Goal: Navigation & Orientation: Find specific page/section

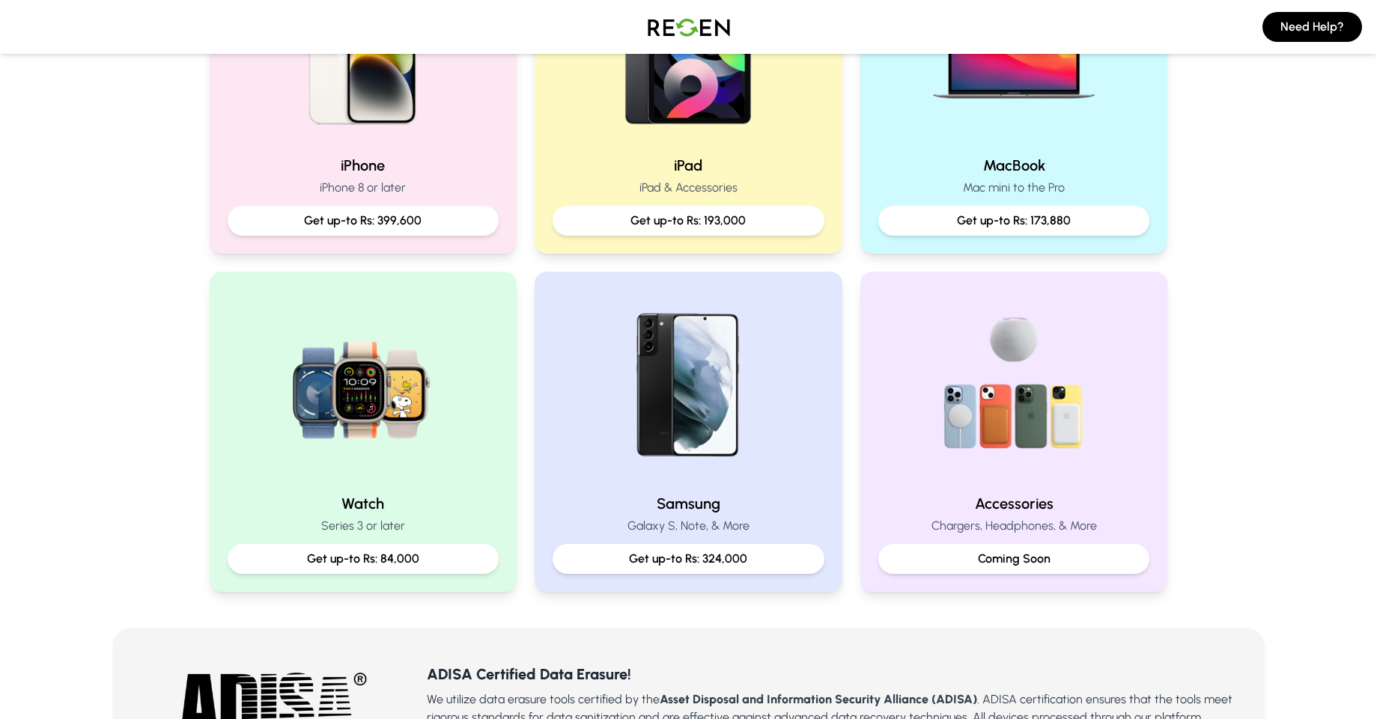
scroll to position [442, 0]
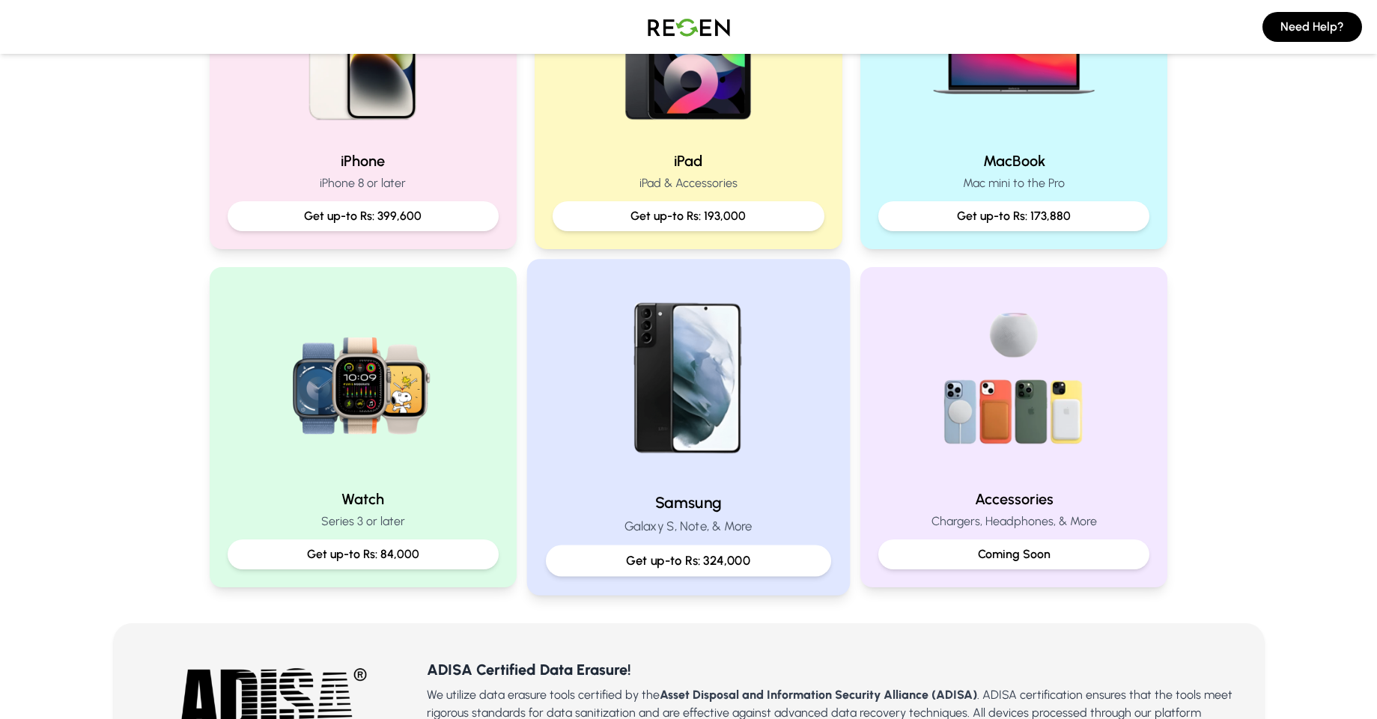
click at [746, 386] on img at bounding box center [688, 378] width 201 height 201
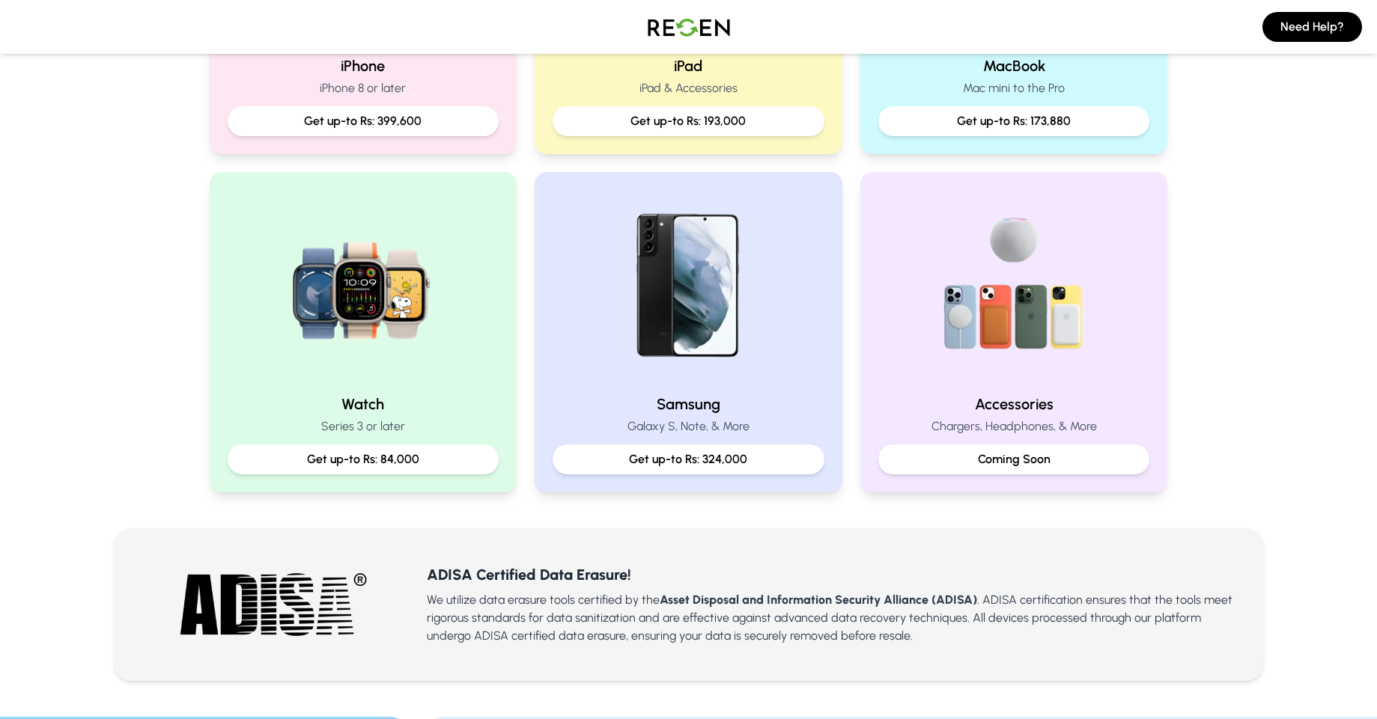
scroll to position [538, 0]
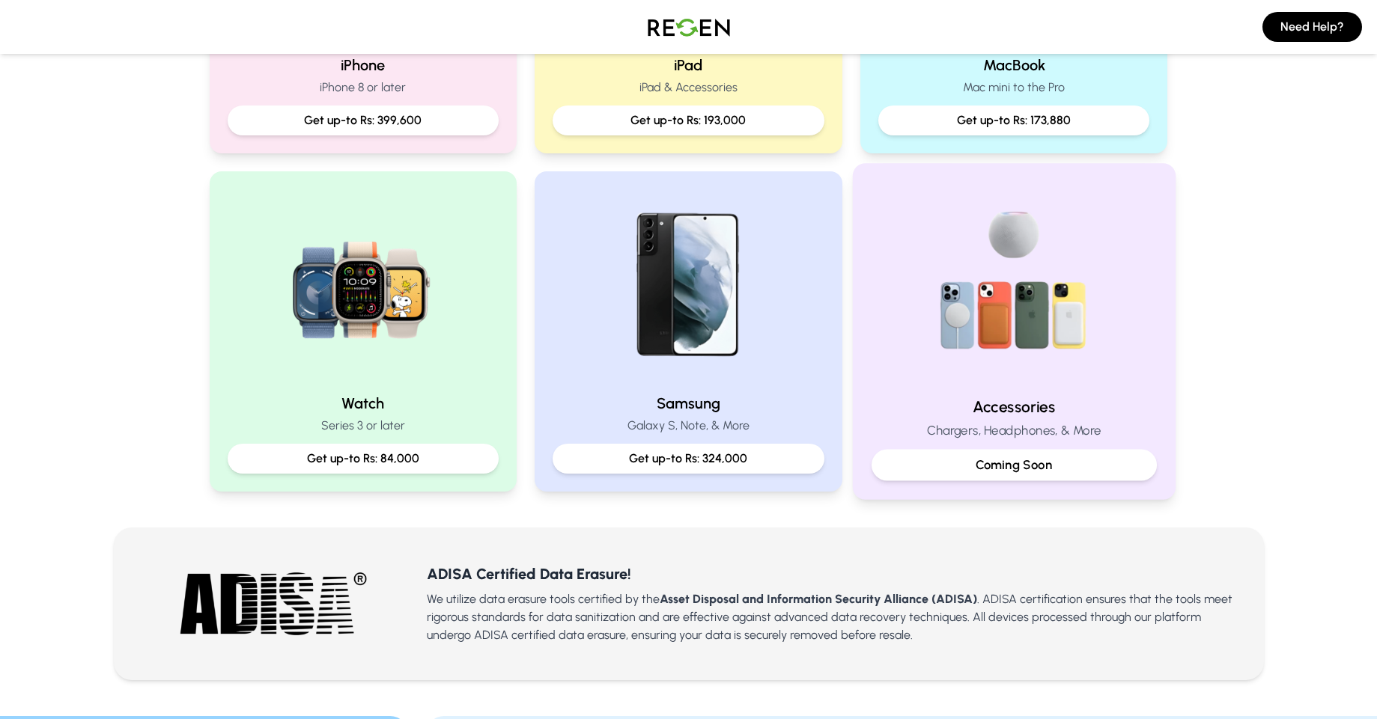
click at [984, 386] on div "Accessories Chargers, Headphones, & More Coming Soon" at bounding box center [1014, 331] width 323 height 336
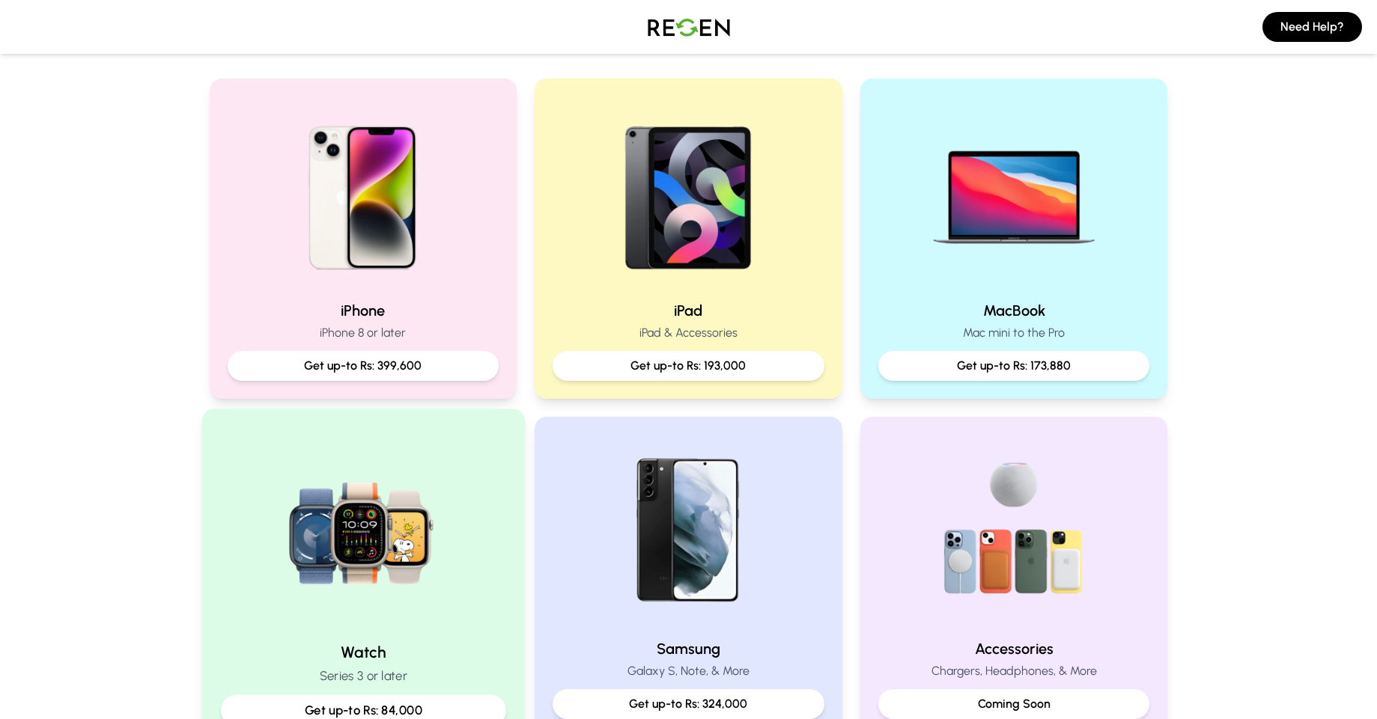
scroll to position [0, 0]
